Goal: Task Accomplishment & Management: Use online tool/utility

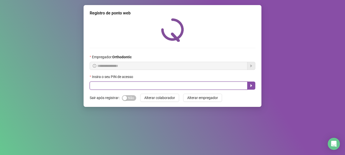
click at [105, 87] on input "text" at bounding box center [169, 86] width 158 height 8
type input "*****"
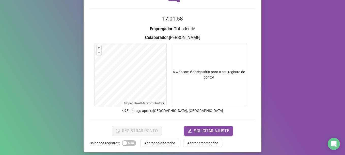
scroll to position [43, 0]
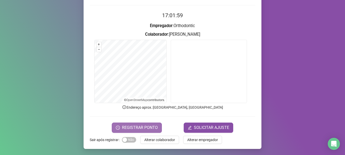
click at [145, 125] on span "REGISTRAR PONTO" at bounding box center [140, 128] width 36 height 6
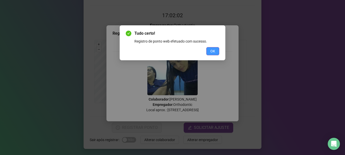
click at [209, 52] on button "OK" at bounding box center [212, 51] width 13 height 8
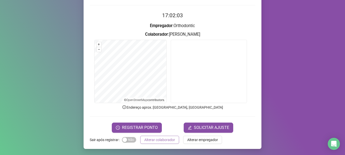
click at [161, 141] on span "Alterar colaborador" at bounding box center [159, 140] width 31 height 6
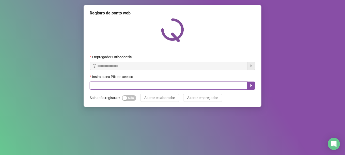
click at [149, 85] on input "text" at bounding box center [169, 86] width 158 height 8
type input "*****"
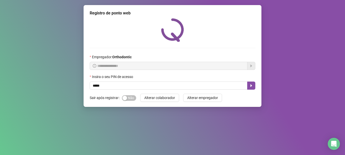
click at [251, 81] on div "Insira o seu PIN de acesso" at bounding box center [172, 78] width 165 height 8
click at [251, 85] on icon "caret-right" at bounding box center [251, 86] width 4 height 4
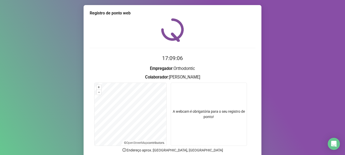
scroll to position [43, 0]
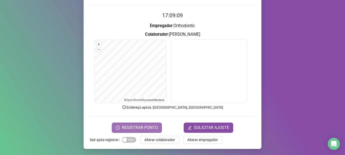
click at [137, 129] on span "REGISTRAR PONTO" at bounding box center [140, 128] width 36 height 6
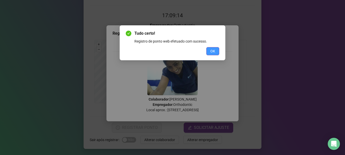
click at [209, 52] on button "OK" at bounding box center [212, 51] width 13 height 8
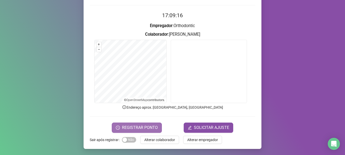
click at [150, 129] on span "REGISTRAR PONTO" at bounding box center [140, 128] width 36 height 6
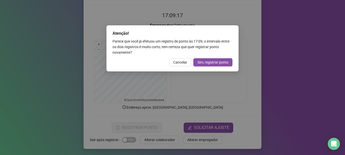
click at [221, 8] on div "Atenção! Parece que você já efetuou um registro de ponto às 17:09 , o intervalo…" at bounding box center [172, 77] width 345 height 155
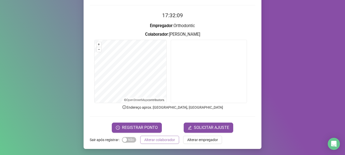
click at [156, 141] on span "Alterar colaborador" at bounding box center [159, 140] width 31 height 6
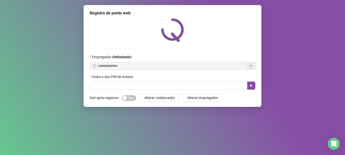
scroll to position [0, 0]
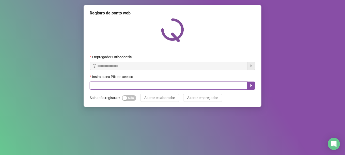
click at [121, 85] on input "text" at bounding box center [169, 86] width 158 height 8
type input "*****"
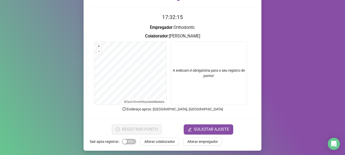
scroll to position [43, 0]
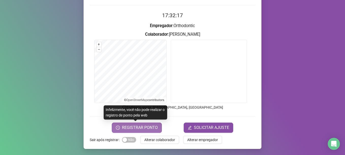
click at [135, 129] on span "REGISTRAR PONTO" at bounding box center [140, 128] width 36 height 6
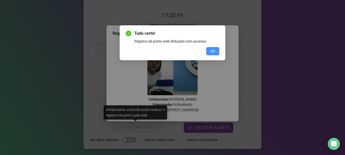
click at [210, 54] on button "OK" at bounding box center [212, 51] width 13 height 8
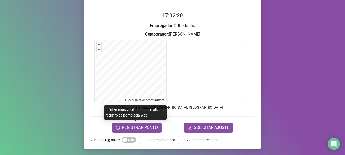
drag, startPoint x: 150, startPoint y: 140, endPoint x: 165, endPoint y: 122, distance: 23.6
click at [150, 140] on span "Alterar colaborador" at bounding box center [159, 140] width 31 height 6
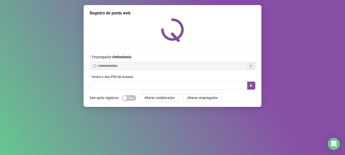
scroll to position [0, 0]
